Goal: Task Accomplishment & Management: Complete application form

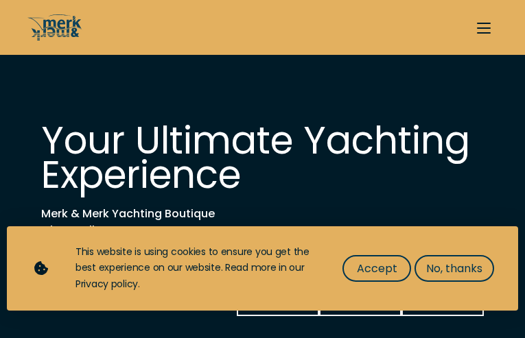
select select "sell"
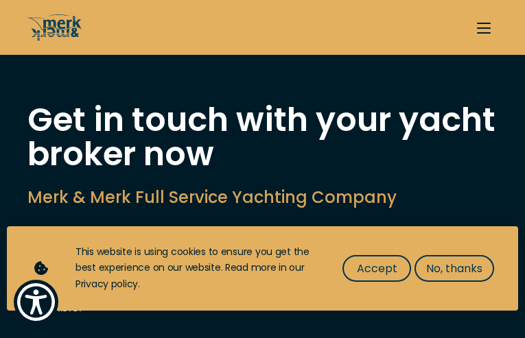
type input "PsuocYoaQFkMqV"
type input "xyRYFtkGeXIAdF"
type input "to2memun65@aol.com"
type input "2671188948"
select select "manage"
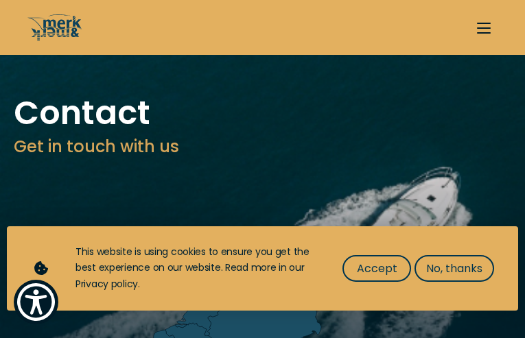
type input "jTAdXWnlAS"
type input "cdxXYkWaSYuHErwL"
type input "[EMAIL_ADDRESS][DOMAIN_NAME]"
type input "7236763430"
select select "manage"
